Goal: Task Accomplishment & Management: Use online tool/utility

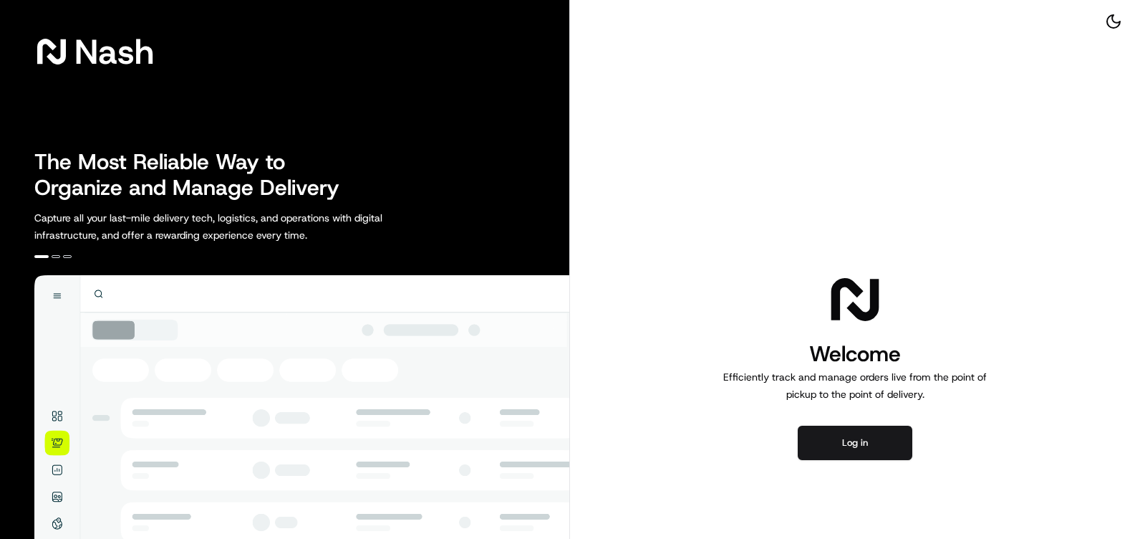
click at [869, 437] on button "Log in" at bounding box center [855, 442] width 115 height 34
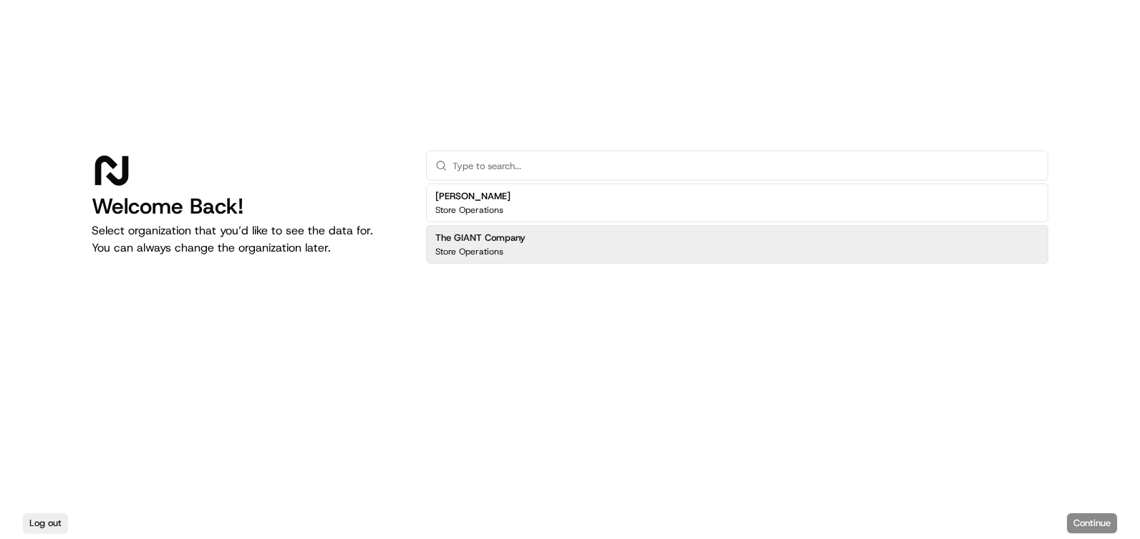
click at [642, 240] on div "The GIANT Company Store Operations" at bounding box center [737, 244] width 622 height 39
click at [1109, 521] on button "Continue" at bounding box center [1092, 523] width 50 height 20
